Goal: Task Accomplishment & Management: Complete application form

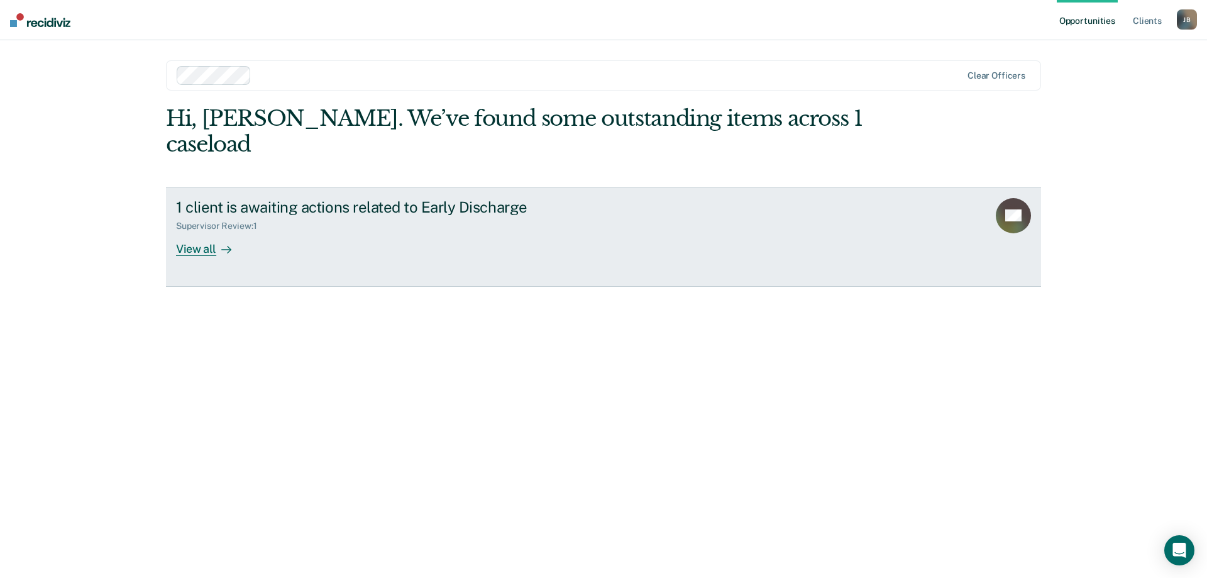
click at [469, 216] on div "Supervisor Review : 1" at bounding box center [396, 224] width 441 height 16
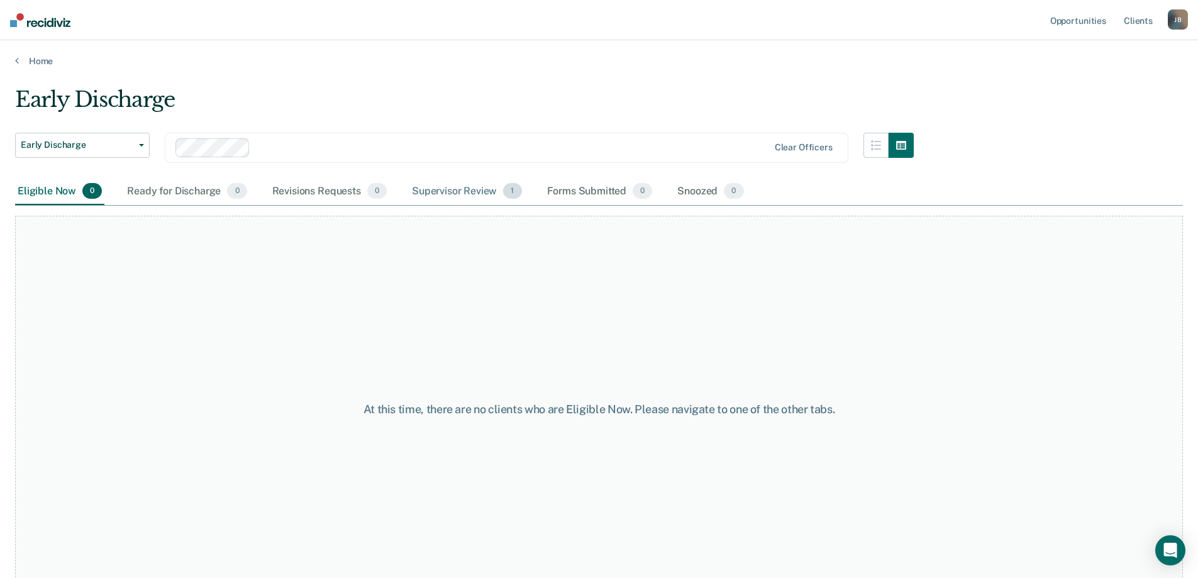
click at [455, 189] on div "Supervisor Review 1" at bounding box center [466, 192] width 115 height 28
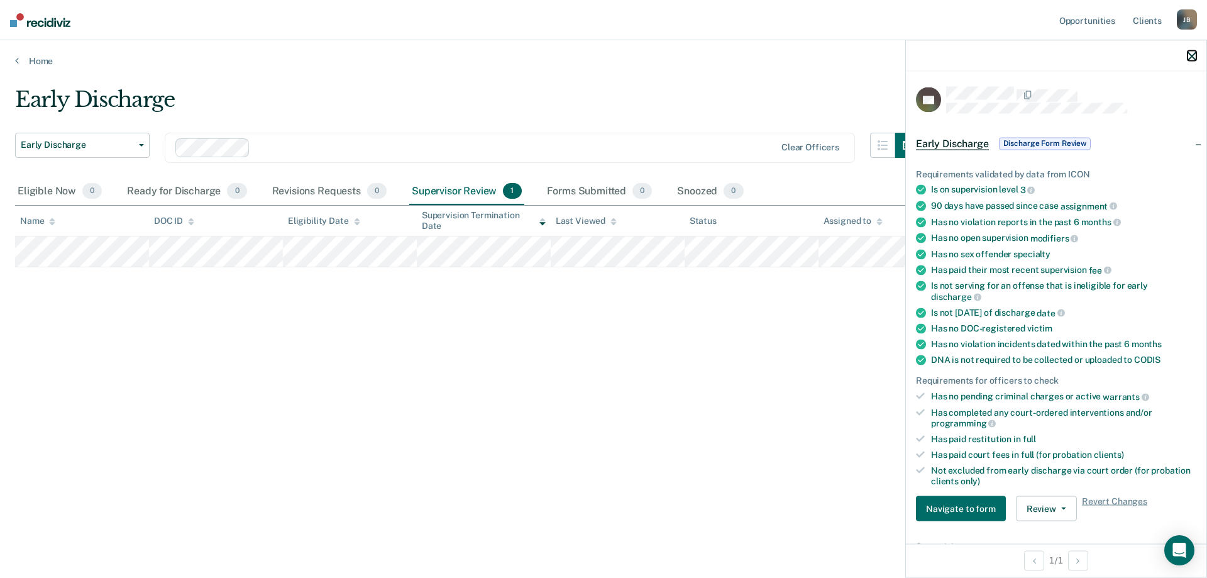
click at [1192, 58] on icon "button" at bounding box center [1192, 56] width 9 height 9
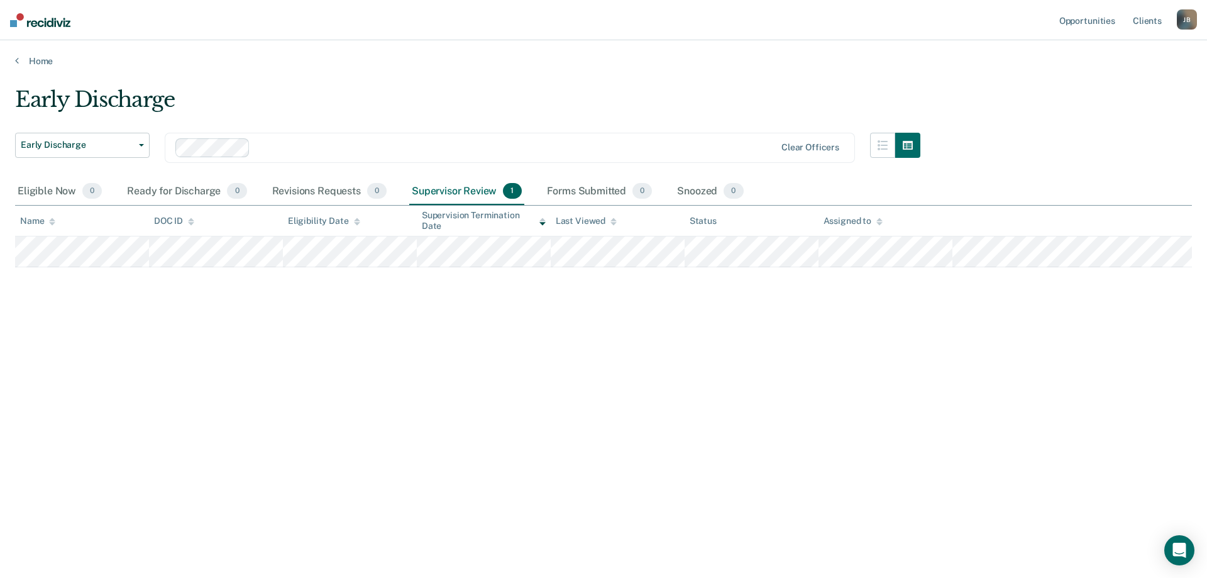
click at [458, 187] on div "Supervisor Review 1" at bounding box center [466, 192] width 115 height 28
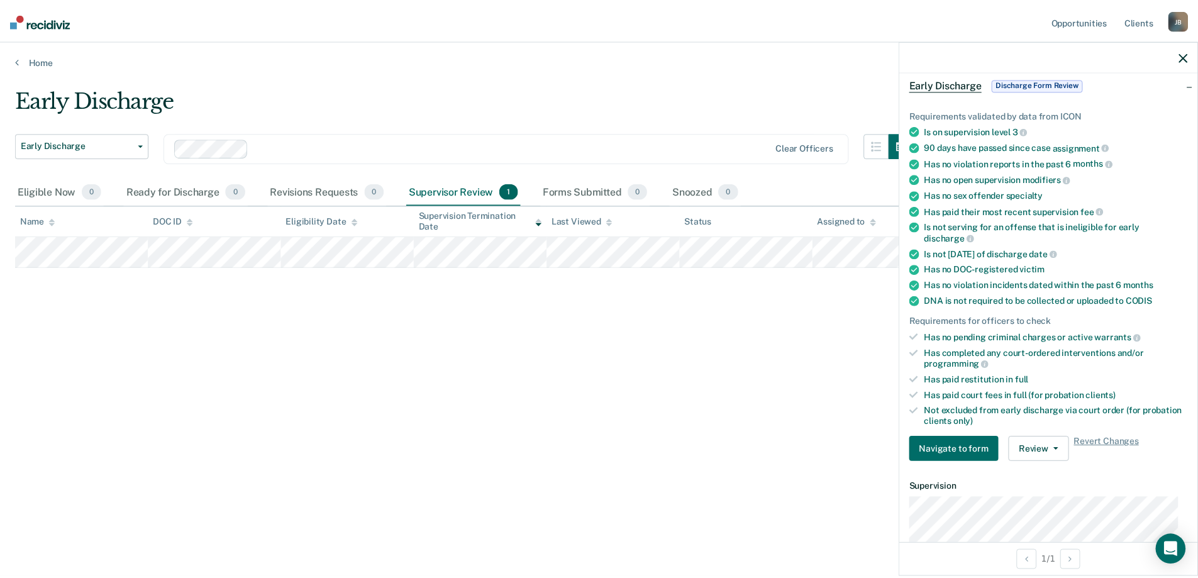
scroll to position [293, 0]
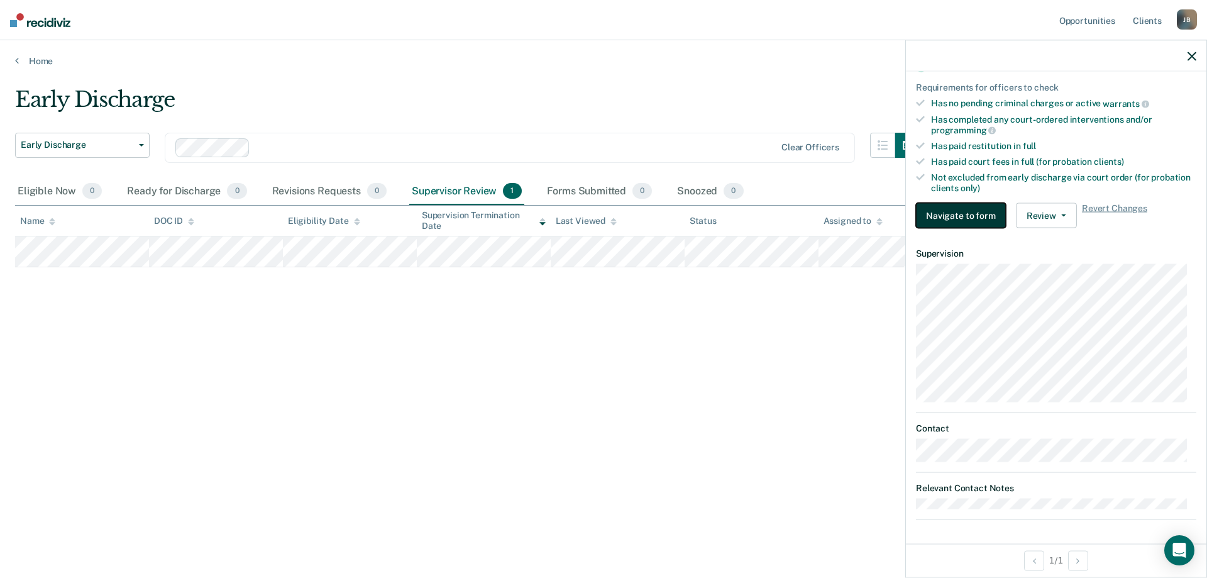
click at [965, 219] on button "Navigate to form" at bounding box center [961, 215] width 90 height 25
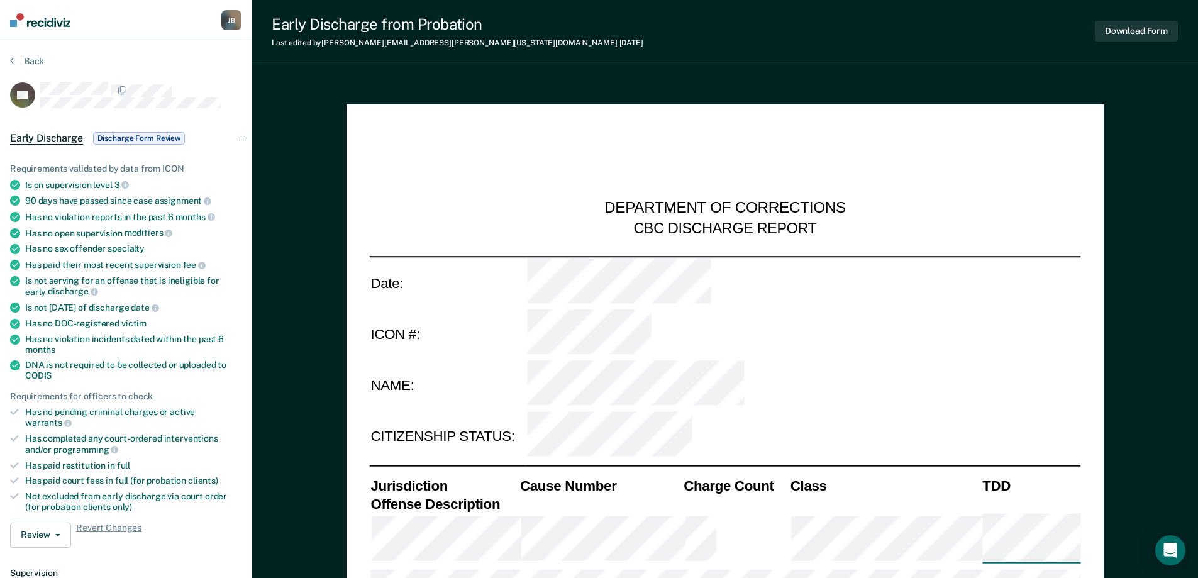
type textarea "x"
click at [33, 59] on button "Back" at bounding box center [27, 60] width 34 height 11
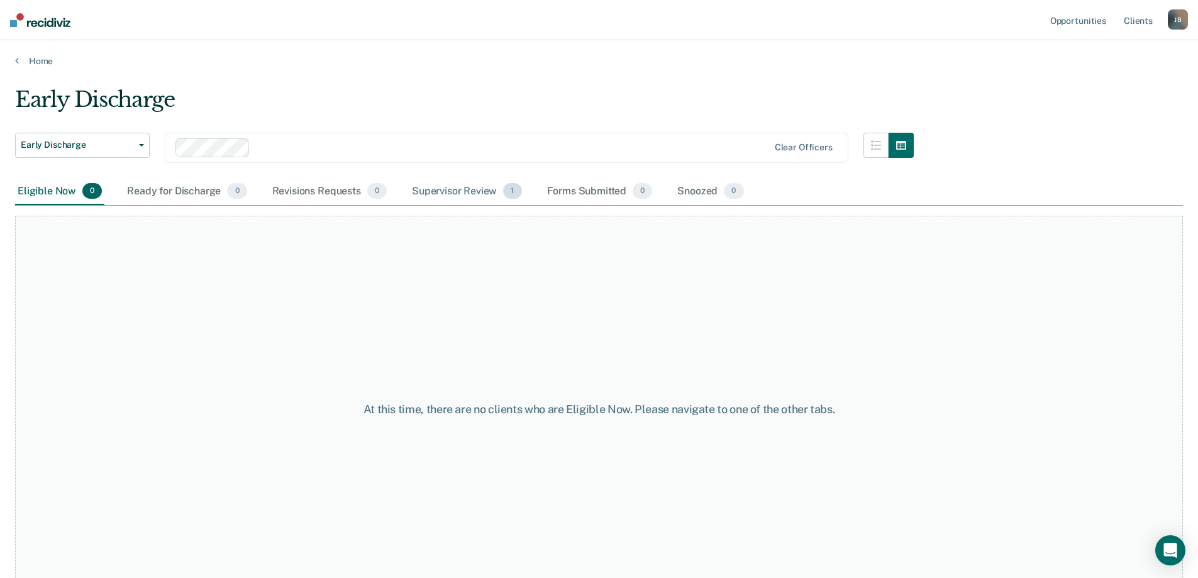
click at [418, 187] on div "Supervisor Review 1" at bounding box center [466, 192] width 115 height 28
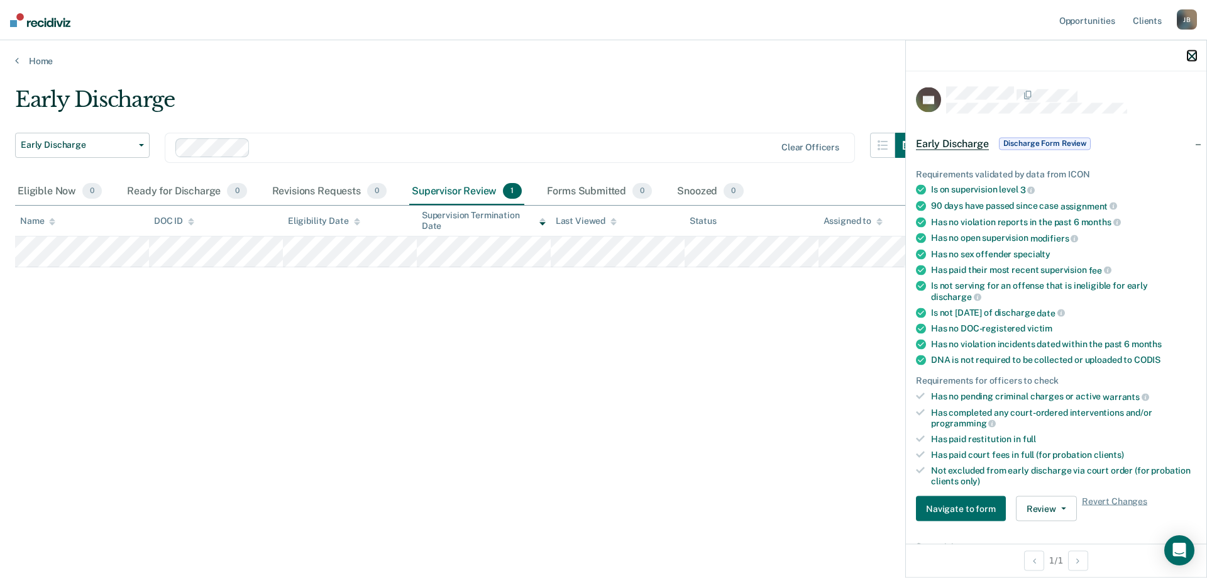
click at [1191, 57] on icon "button" at bounding box center [1192, 56] width 9 height 9
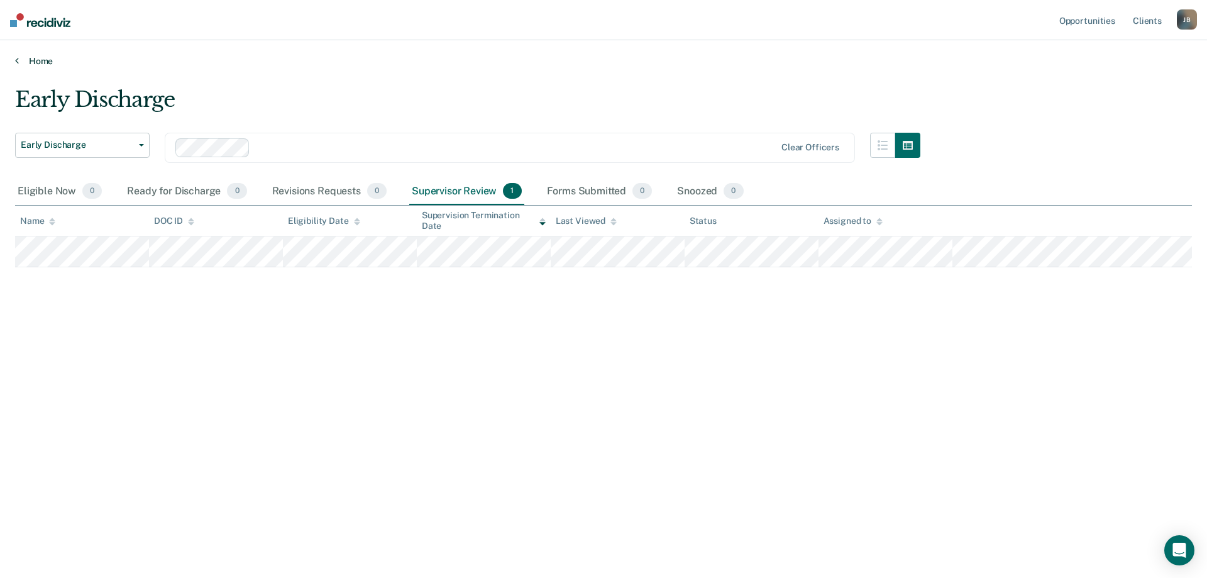
click at [38, 60] on link "Home" at bounding box center [603, 60] width 1177 height 11
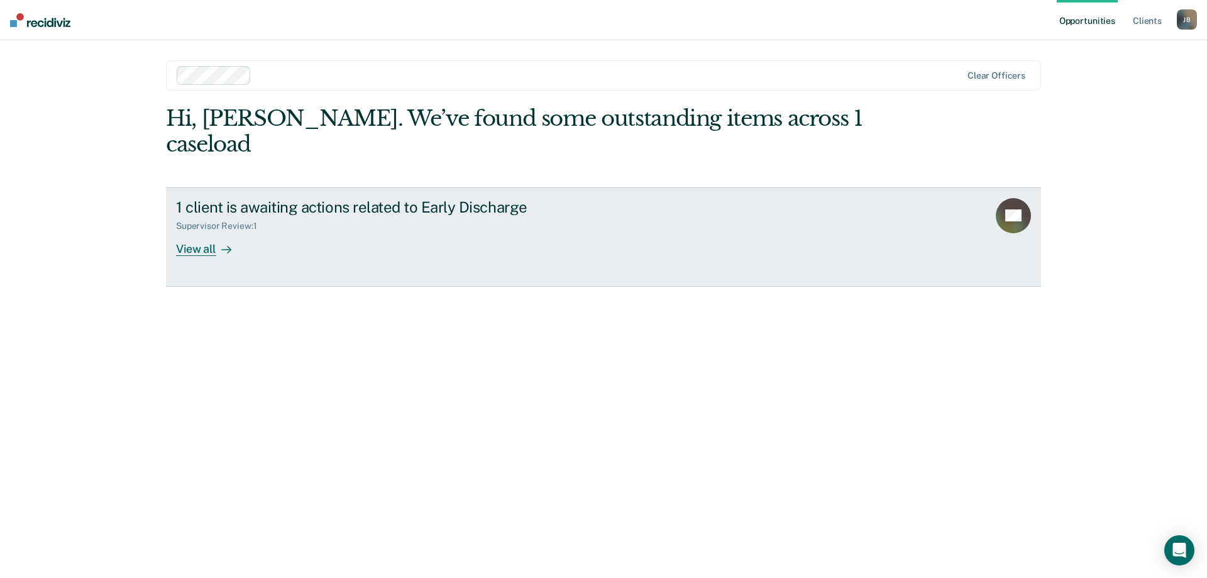
click at [188, 231] on div "View all" at bounding box center [211, 243] width 70 height 25
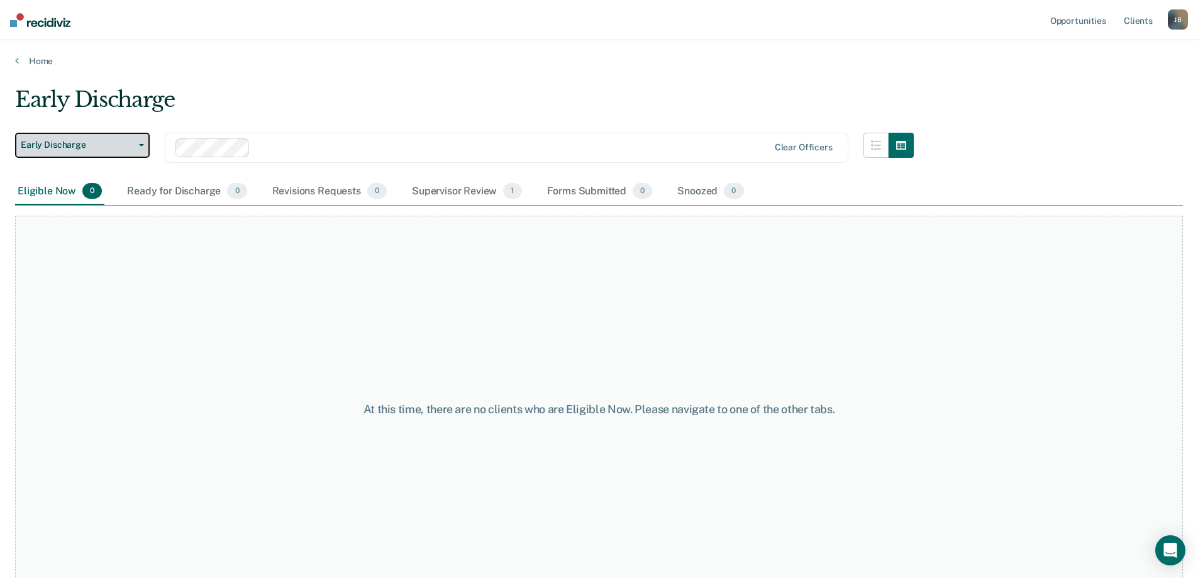
click at [140, 137] on button "Early Discharge" at bounding box center [82, 145] width 135 height 25
click at [140, 138] on button "Early Discharge" at bounding box center [82, 145] width 135 height 25
click at [23, 63] on link "Home" at bounding box center [599, 60] width 1168 height 11
